Goal: Task Accomplishment & Management: Use online tool/utility

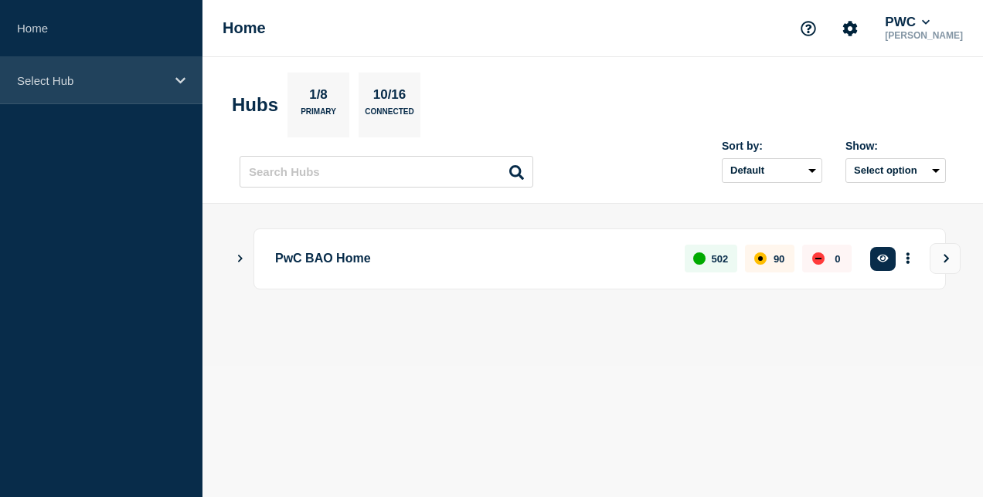
click at [162, 71] on div "Select Hub" at bounding box center [101, 80] width 202 height 47
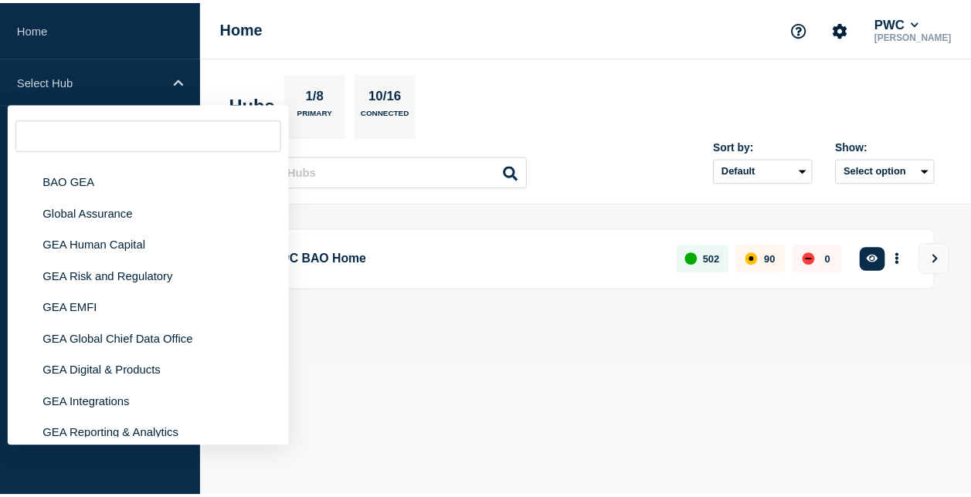
scroll to position [70, 0]
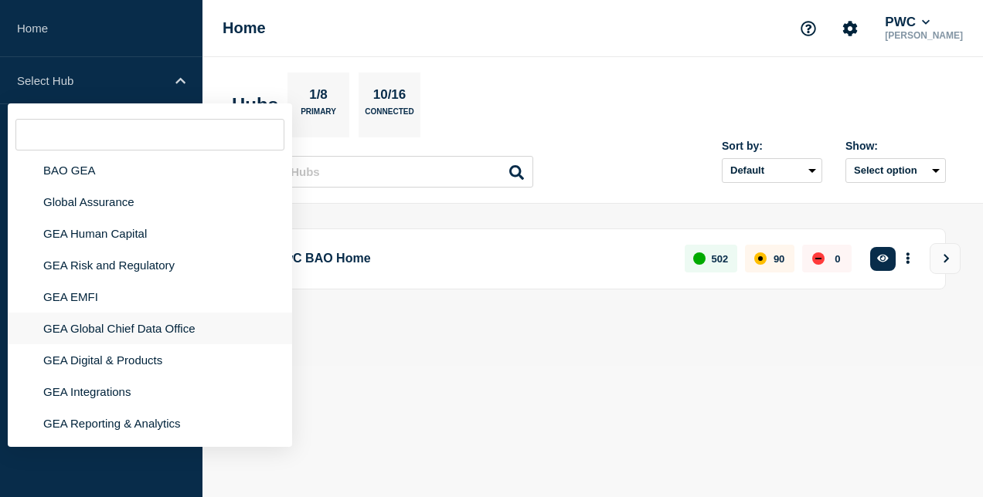
click at [175, 323] on li "GEA Global Chief Data Office" at bounding box center [150, 329] width 284 height 32
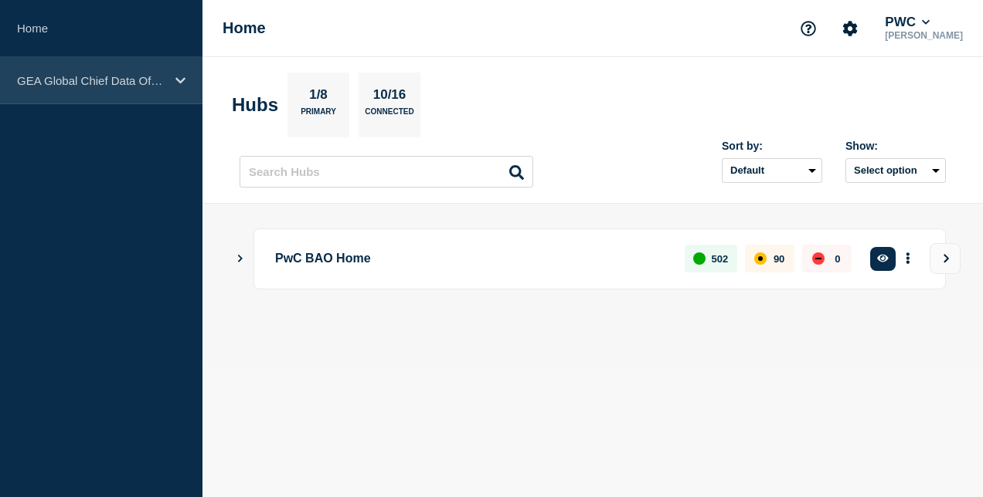
click at [180, 84] on icon at bounding box center [180, 81] width 10 height 12
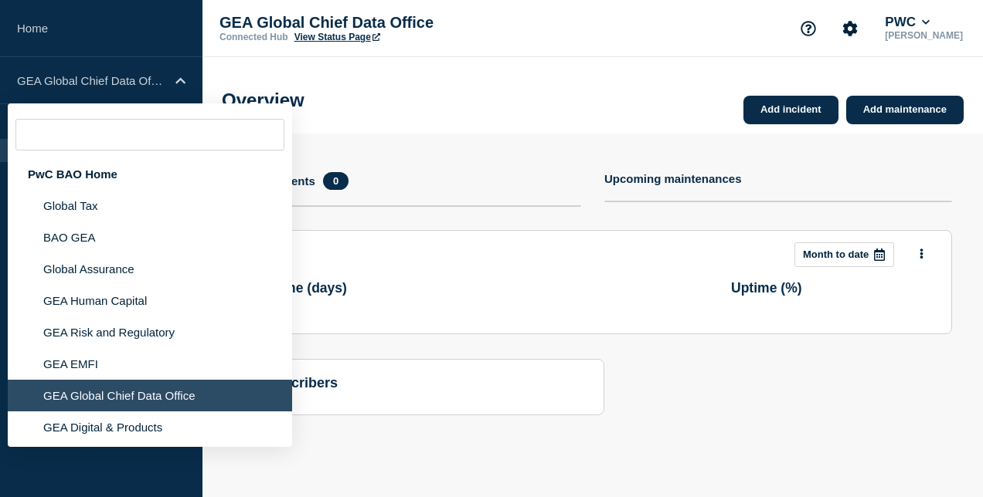
click at [470, 262] on header "Month to date" at bounding box center [592, 255] width 671 height 25
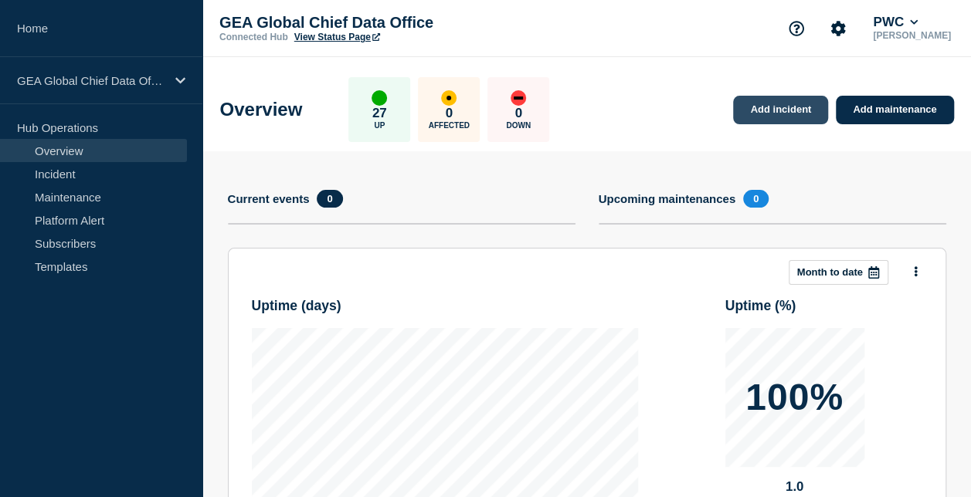
click at [786, 114] on link "Add incident" at bounding box center [780, 110] width 95 height 29
